Goal: Information Seeking & Learning: Learn about a topic

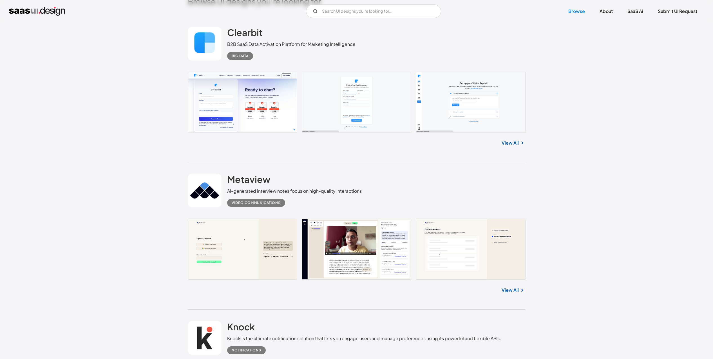
scroll to position [203, 0]
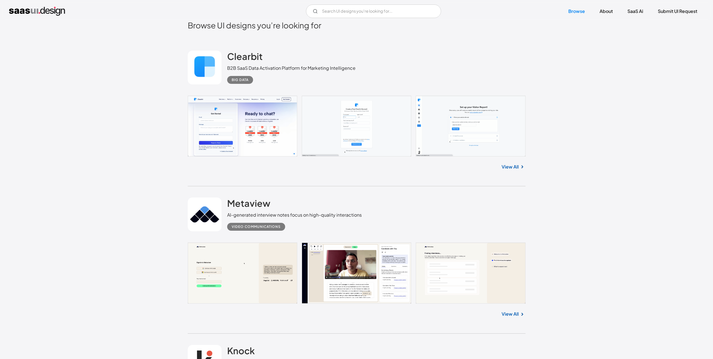
click at [510, 165] on link "View All" at bounding box center [510, 167] width 17 height 7
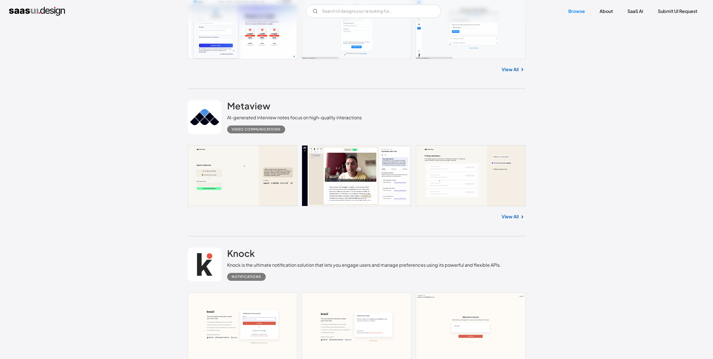
scroll to position [304, 0]
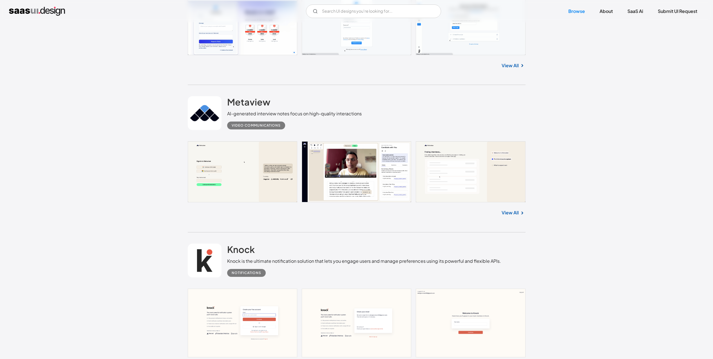
click at [513, 218] on div "View All" at bounding box center [357, 211] width 338 height 19
click at [511, 213] on link "View All" at bounding box center [510, 212] width 17 height 7
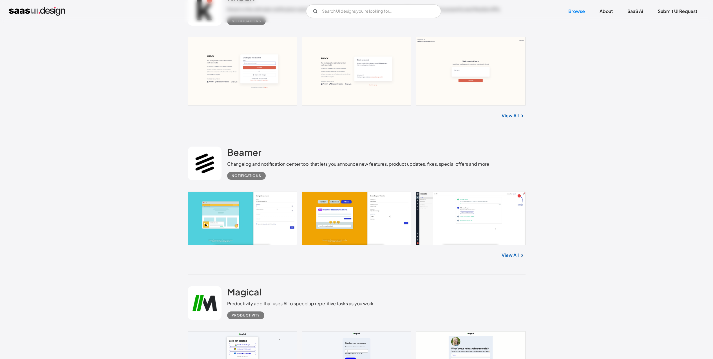
scroll to position [557, 0]
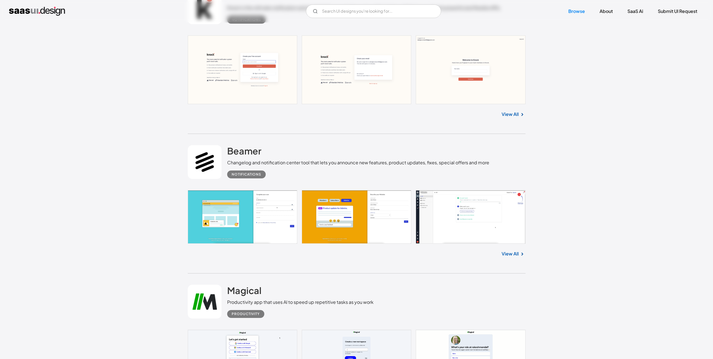
click at [511, 255] on link "View All" at bounding box center [510, 254] width 17 height 7
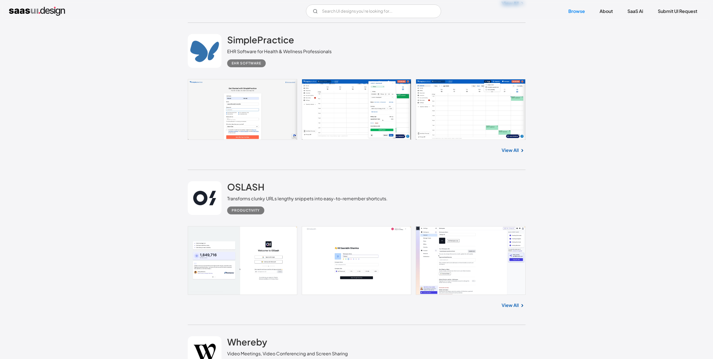
scroll to position [963, 0]
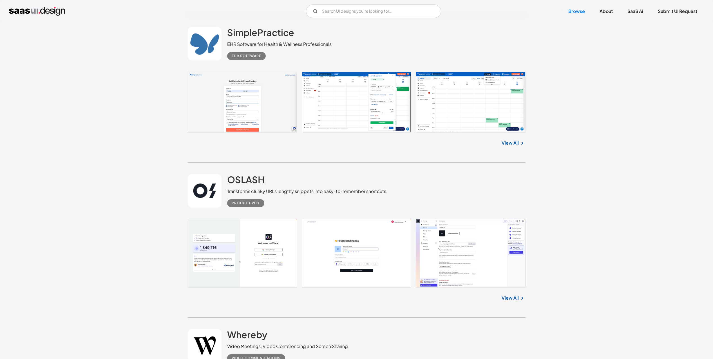
click at [512, 297] on link "View All" at bounding box center [510, 298] width 17 height 7
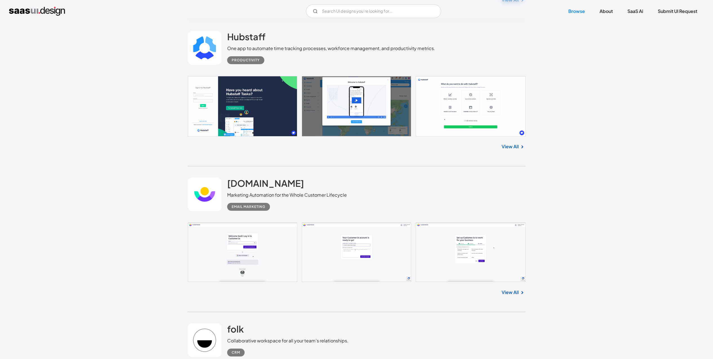
scroll to position [1571, 0]
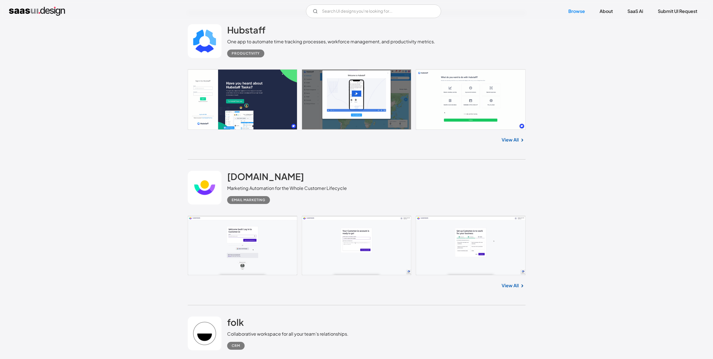
click at [509, 135] on div "View All" at bounding box center [357, 139] width 338 height 19
click at [509, 137] on link "View All" at bounding box center [510, 140] width 17 height 7
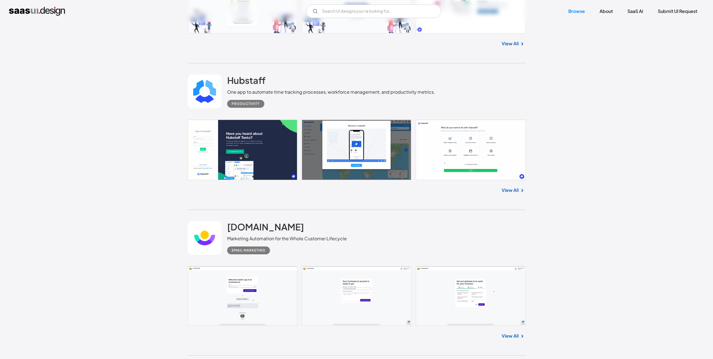
scroll to position [1520, 0]
click at [519, 190] on img at bounding box center [522, 190] width 7 height 7
click at [510, 190] on link "View All" at bounding box center [510, 190] width 17 height 7
click at [485, 302] on link at bounding box center [357, 296] width 338 height 59
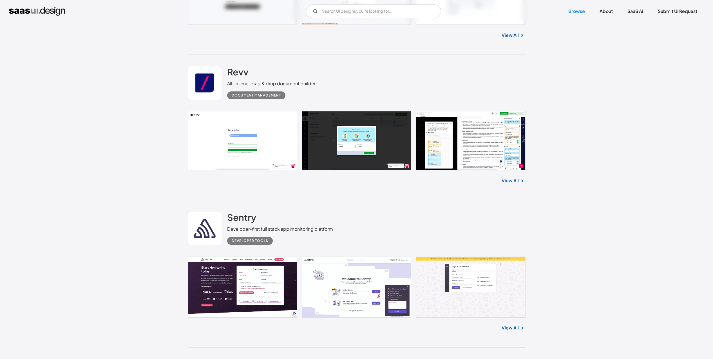
scroll to position [3446, 0]
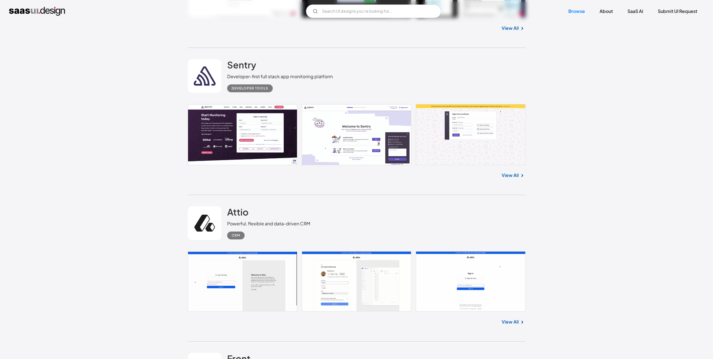
click at [370, 123] on link at bounding box center [357, 134] width 338 height 61
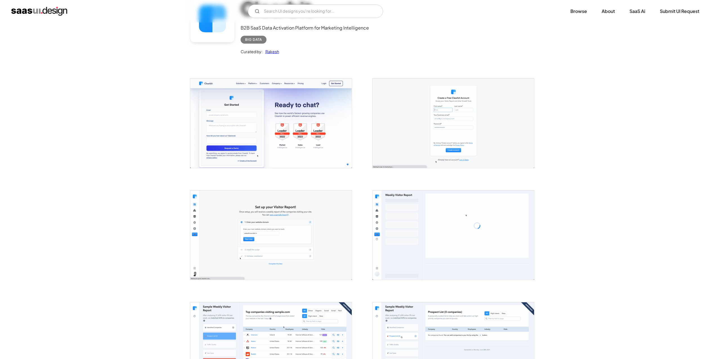
scroll to position [152, 0]
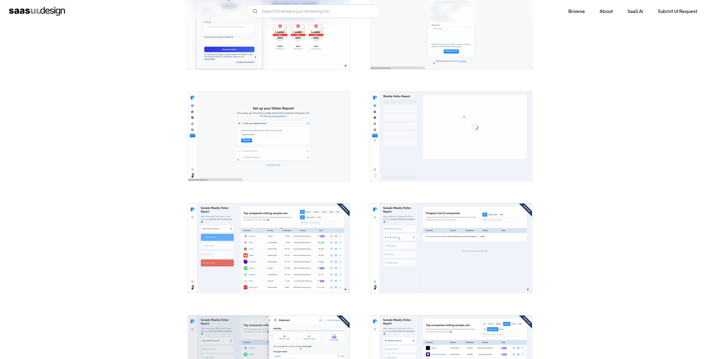
click at [302, 126] on img "open lightbox" at bounding box center [269, 136] width 162 height 89
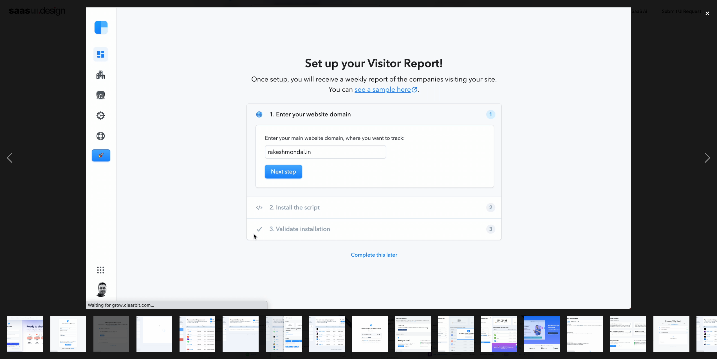
click at [705, 15] on div "close lightbox" at bounding box center [707, 13] width 19 height 12
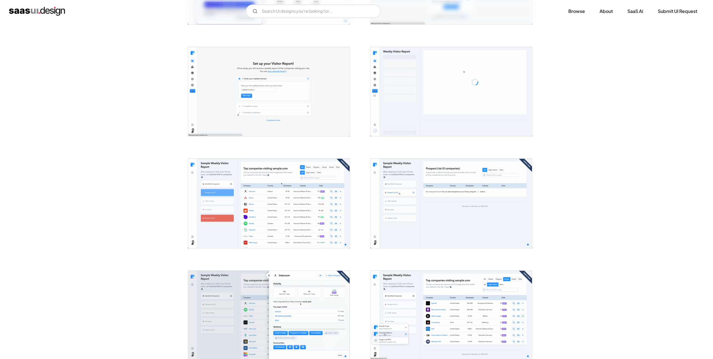
scroll to position [304, 0]
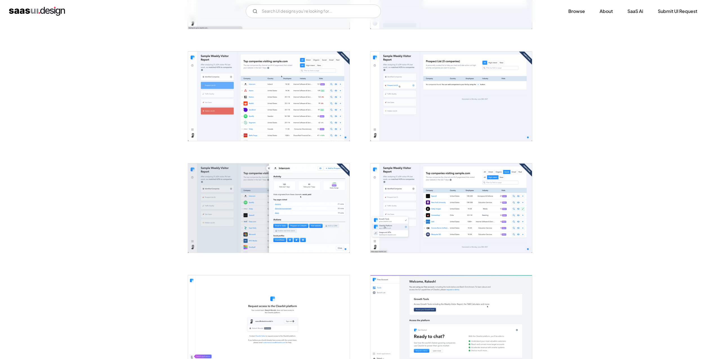
click at [248, 100] on img "open lightbox" at bounding box center [269, 96] width 162 height 89
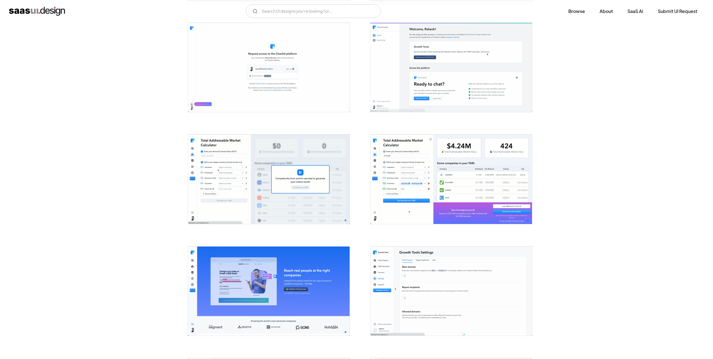
scroll to position [557, 0]
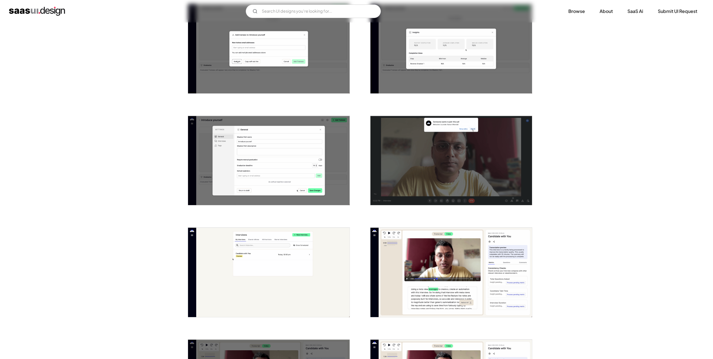
scroll to position [912, 0]
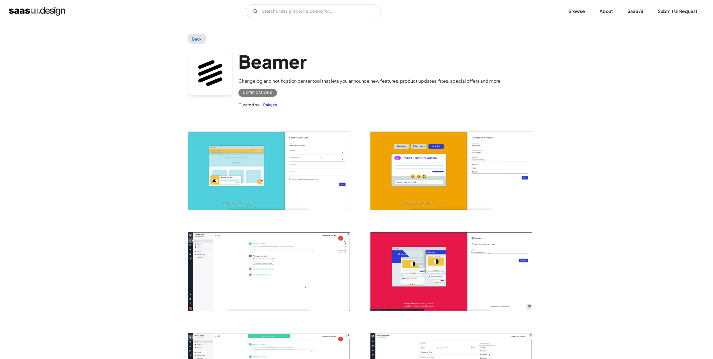
click at [279, 255] on img "open lightbox" at bounding box center [269, 272] width 162 height 78
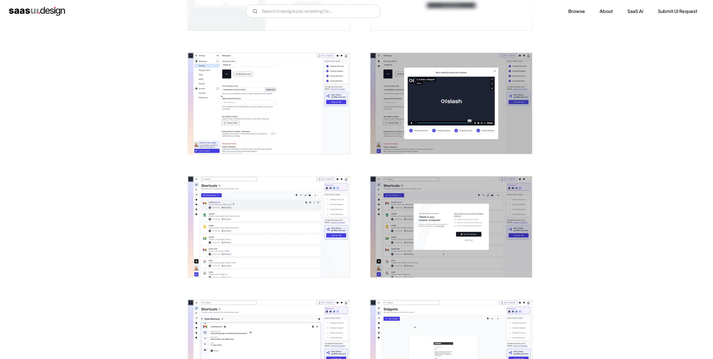
scroll to position [203, 0]
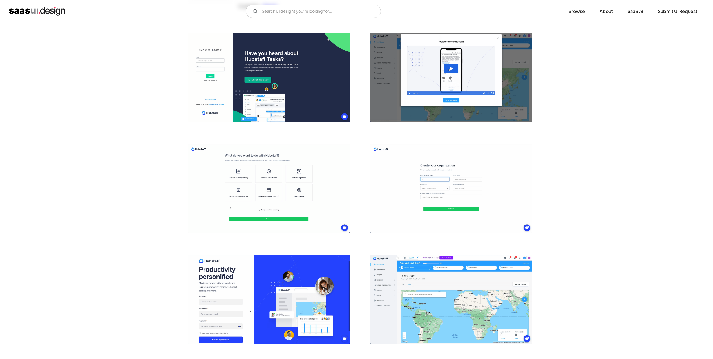
scroll to position [101, 0]
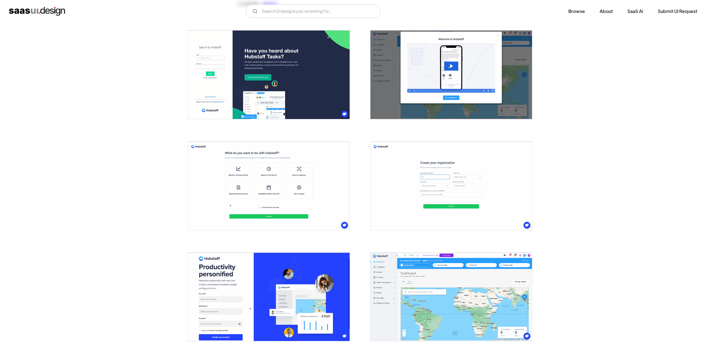
click at [265, 181] on img "open lightbox" at bounding box center [269, 186] width 162 height 89
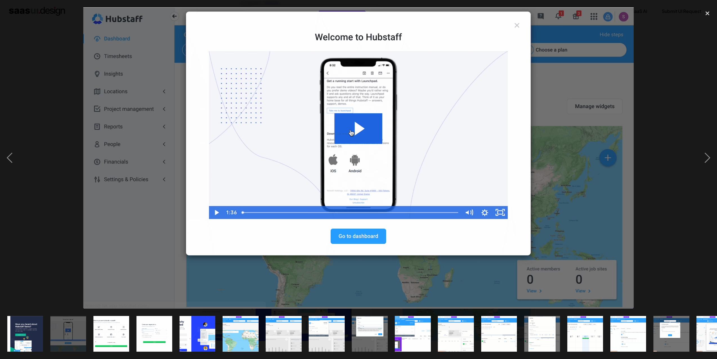
click at [664, 161] on div at bounding box center [358, 158] width 717 height 302
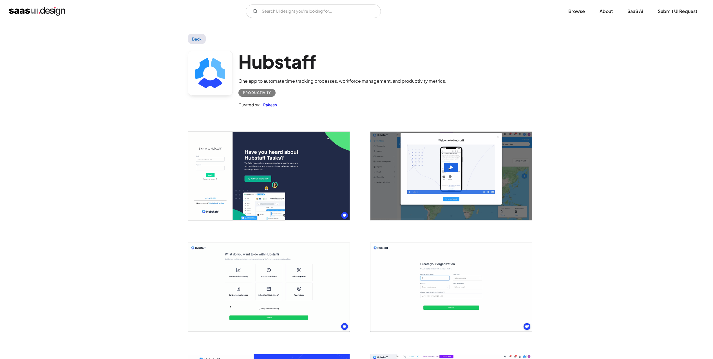
scroll to position [152, 0]
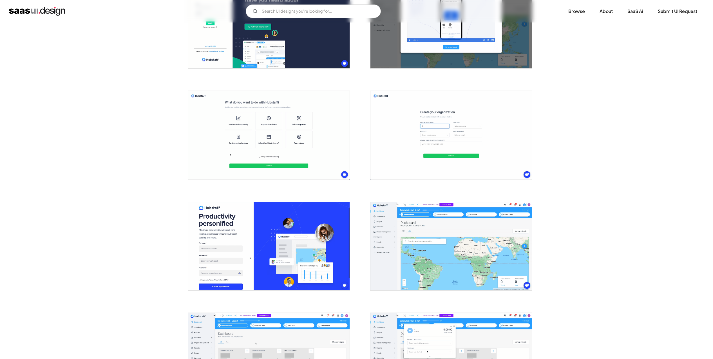
click at [442, 122] on img "open lightbox" at bounding box center [451, 135] width 162 height 89
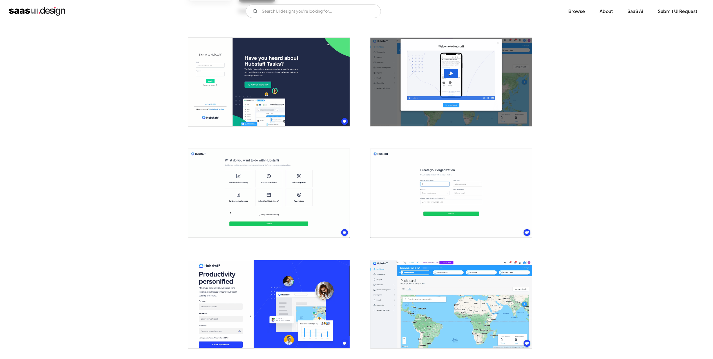
scroll to position [0, 0]
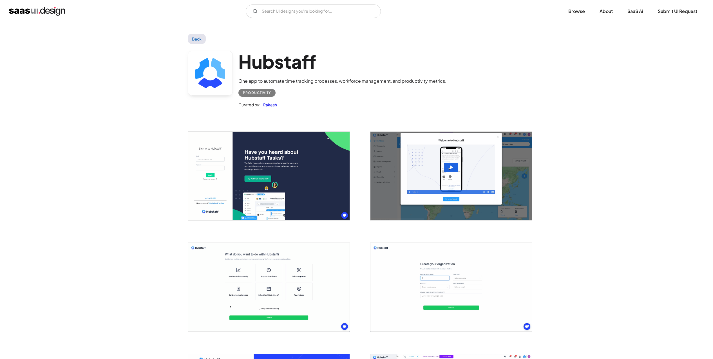
click at [41, 11] on img "home" at bounding box center [37, 11] width 56 height 9
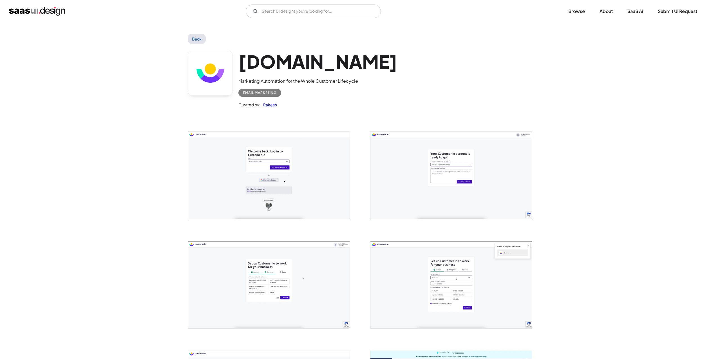
click at [233, 273] on img "open lightbox" at bounding box center [269, 285] width 162 height 87
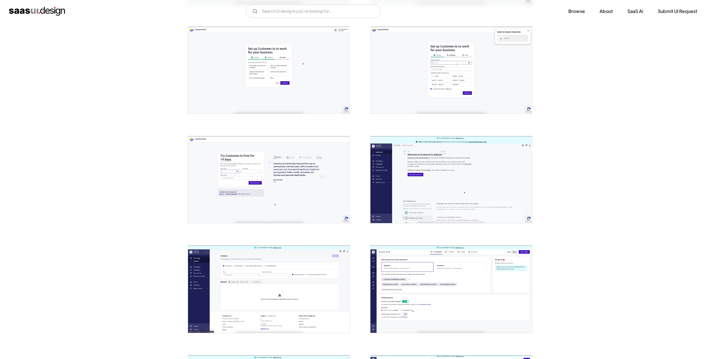
scroll to position [253, 0]
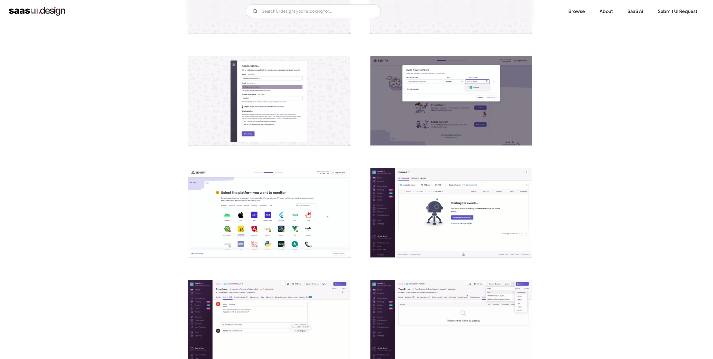
scroll to position [304, 0]
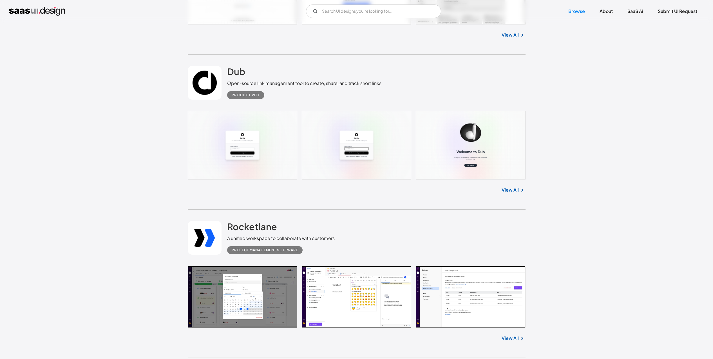
scroll to position [7296, 0]
click at [506, 186] on link "View All" at bounding box center [510, 189] width 17 height 7
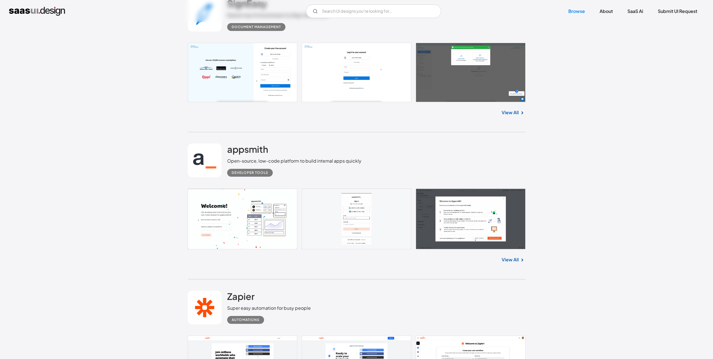
scroll to position [8158, 0]
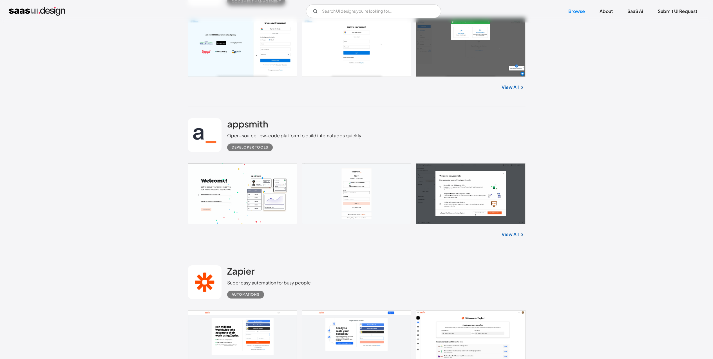
click at [211, 196] on link at bounding box center [357, 193] width 338 height 61
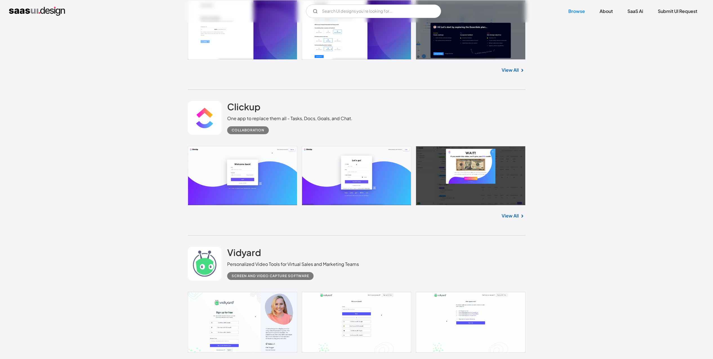
scroll to position [4205, 0]
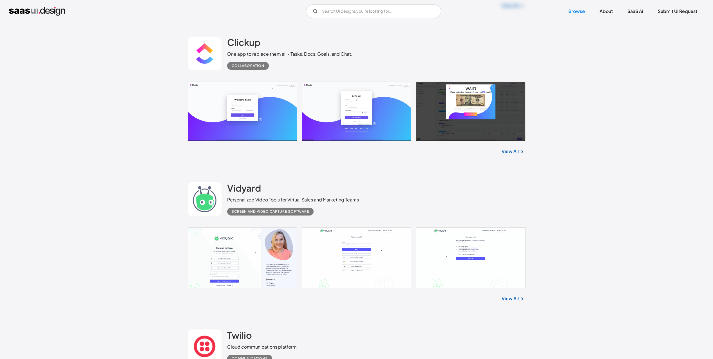
click at [511, 298] on link "View All" at bounding box center [510, 298] width 17 height 7
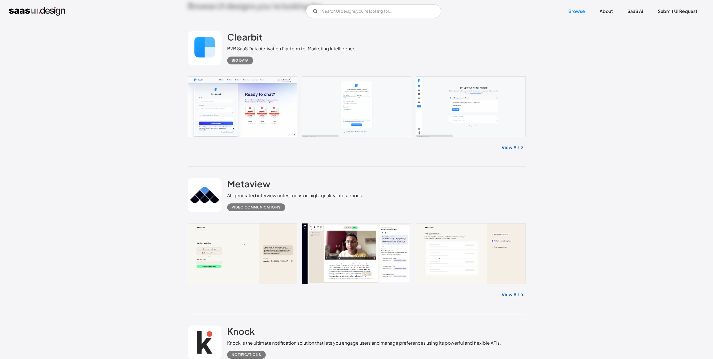
scroll to position [0, 0]
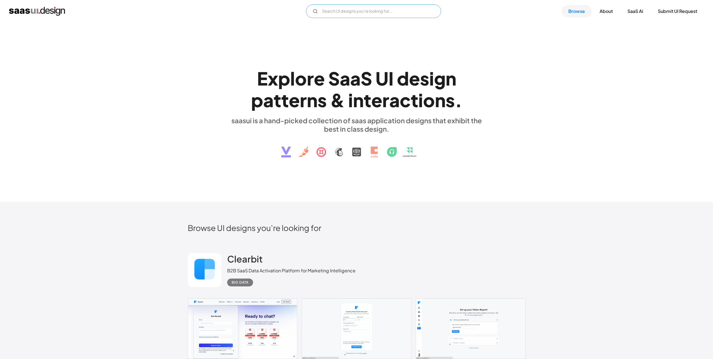
click at [375, 11] on input "Email Form" at bounding box center [373, 12] width 135 height 14
type input "minimal"
click at [428, 55] on div "E x p l o r e S a a S U I d e s i g n p a t t e r n s & i n t e r a c t i o n s…" at bounding box center [356, 113] width 713 height 180
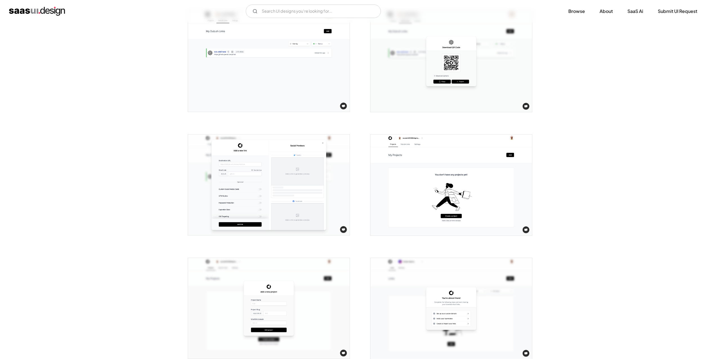
scroll to position [659, 0]
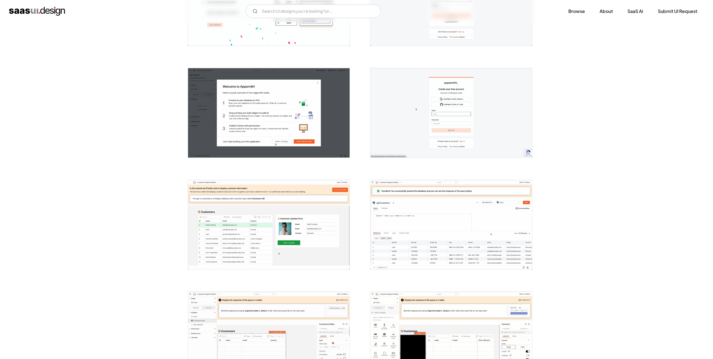
scroll to position [203, 0]
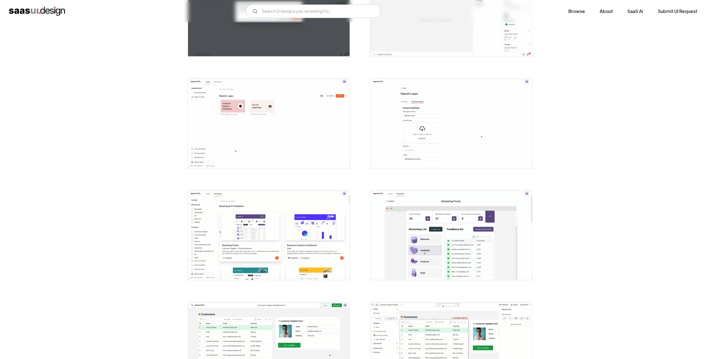
scroll to position [1013, 0]
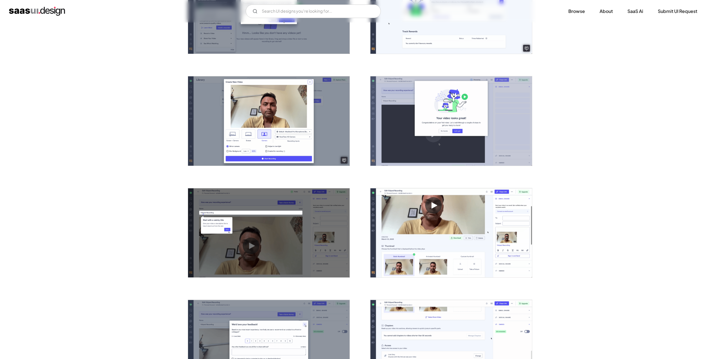
scroll to position [507, 0]
